Goal: Information Seeking & Learning: Learn about a topic

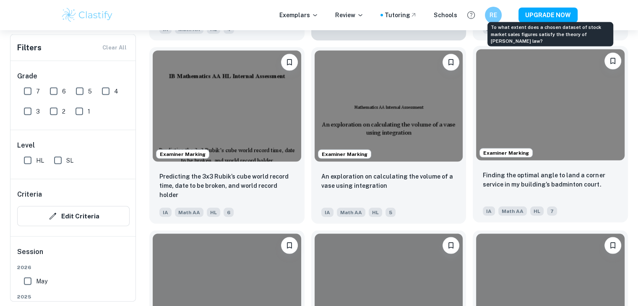
scroll to position [1720, 0]
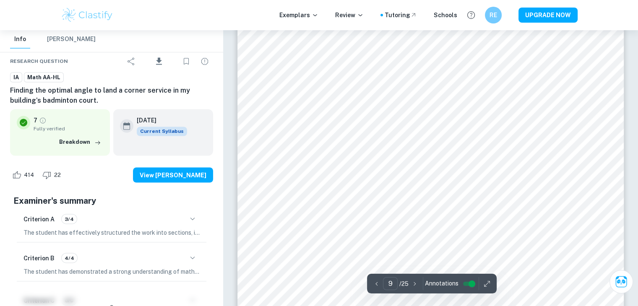
scroll to position [4669, 0]
click at [19, 176] on span "414" at bounding box center [28, 175] width 19 height 8
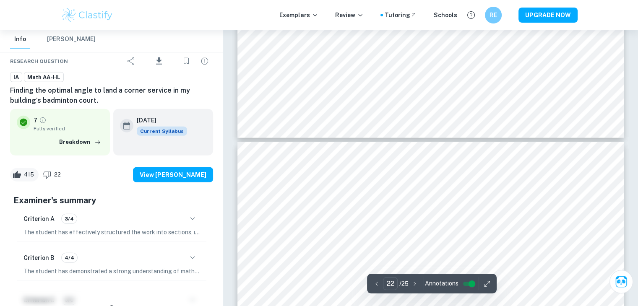
type input "21"
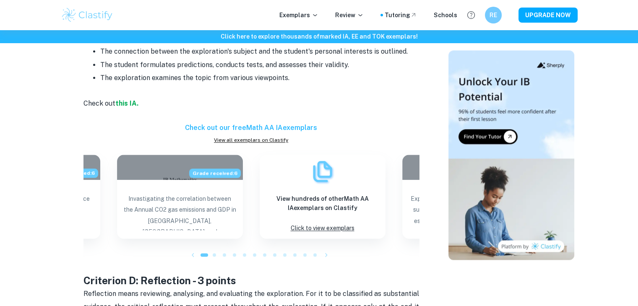
scroll to position [837, 0]
